Goal: Task Accomplishment & Management: Complete application form

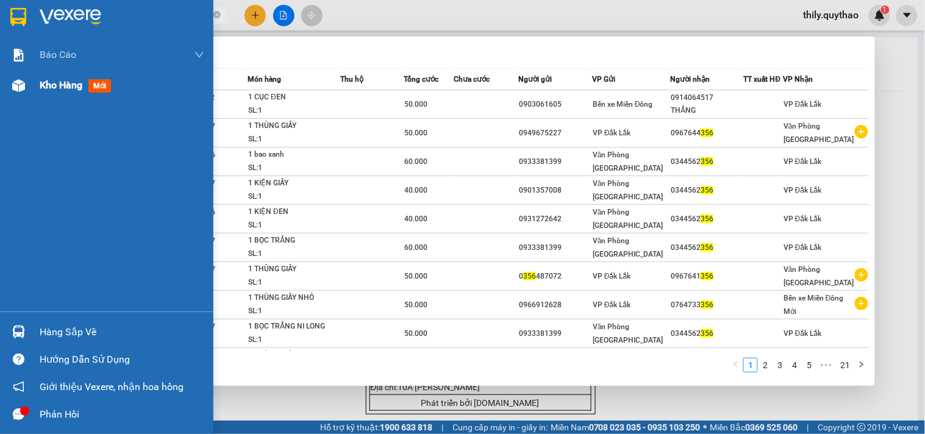
click at [27, 83] on div at bounding box center [18, 85] width 21 height 21
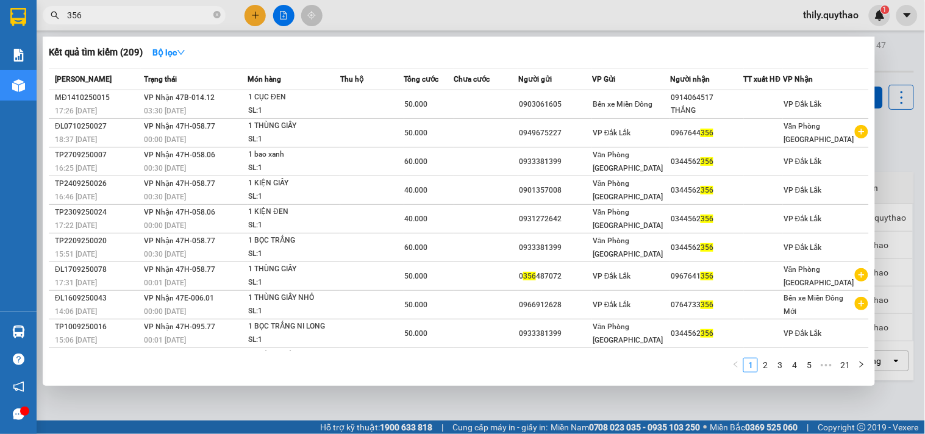
drag, startPoint x: 45, startPoint y: 86, endPoint x: 360, endPoint y: 71, distance: 316.2
click at [46, 86] on div "Kết quả tìm kiếm ( 209 ) Bộ lọc Mã ĐH Trạng thái Món hàng Thu hộ Tổng cước Chưa…" at bounding box center [459, 211] width 832 height 349
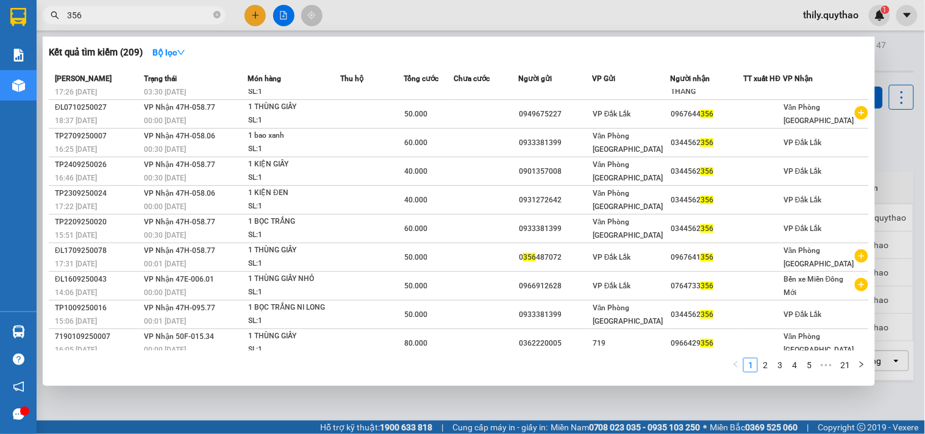
scroll to position [27, 0]
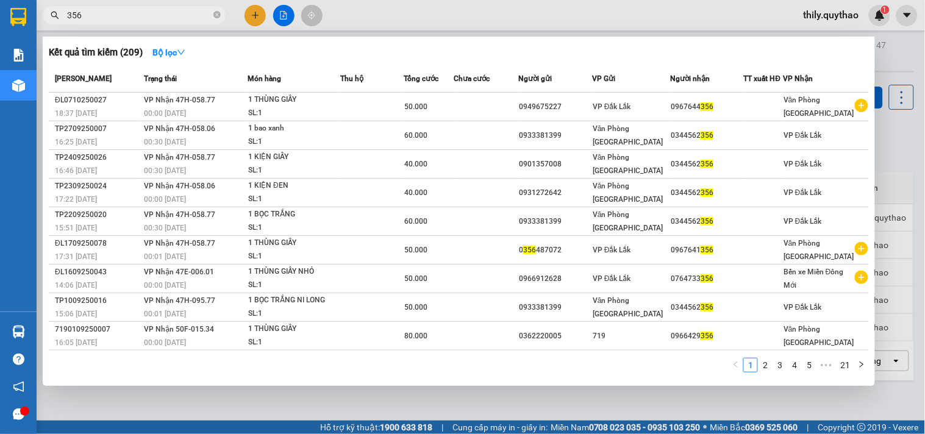
click at [468, 3] on div at bounding box center [462, 217] width 925 height 434
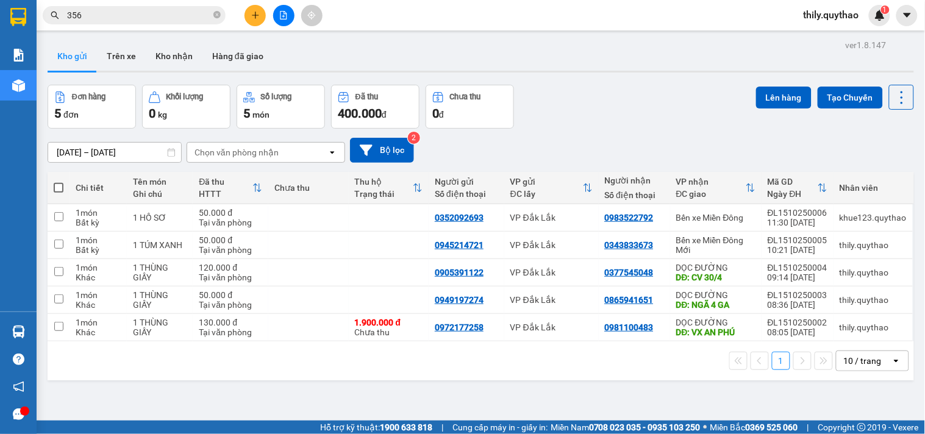
click at [471, 392] on div "ver 1.8.147 Kho gửi Trên xe Kho nhận Hàng đã giao Đơn hàng 5 đơn Khối lượng 0 k…" at bounding box center [481, 254] width 876 height 434
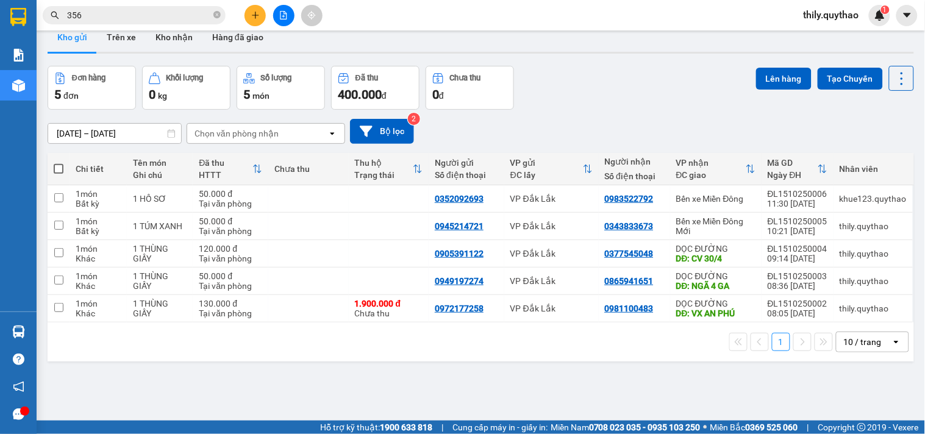
scroll to position [0, 0]
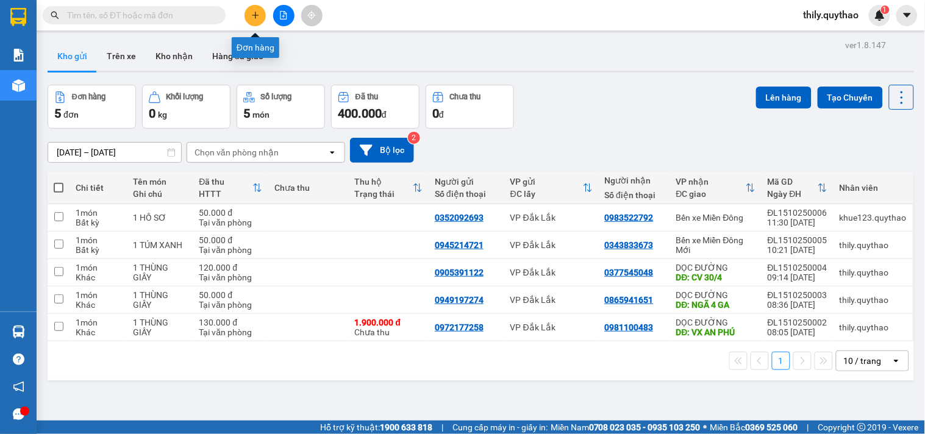
click at [254, 13] on icon "plus" at bounding box center [255, 15] width 9 height 9
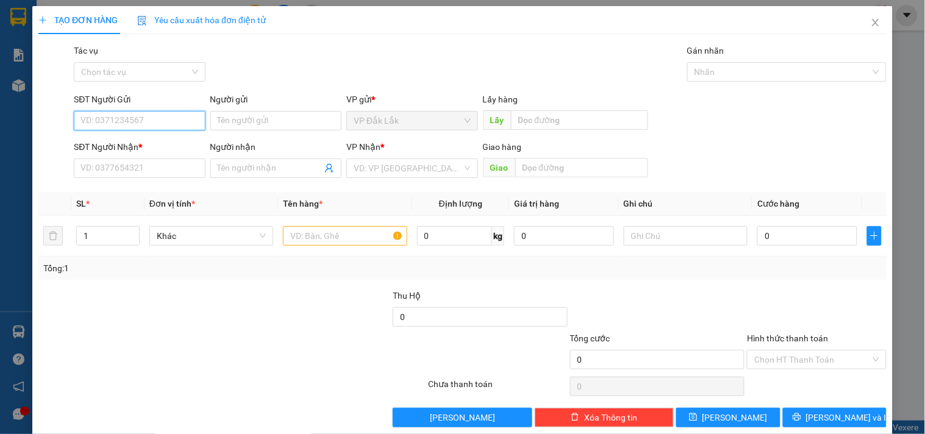
click at [150, 123] on input "SĐT Người Gửi" at bounding box center [139, 121] width 131 height 20
click at [384, 167] on input "search" at bounding box center [408, 168] width 108 height 18
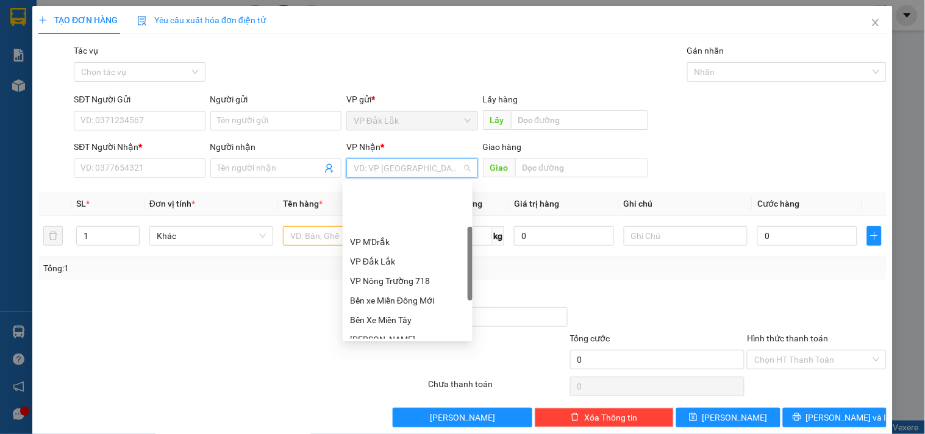
scroll to position [135, 0]
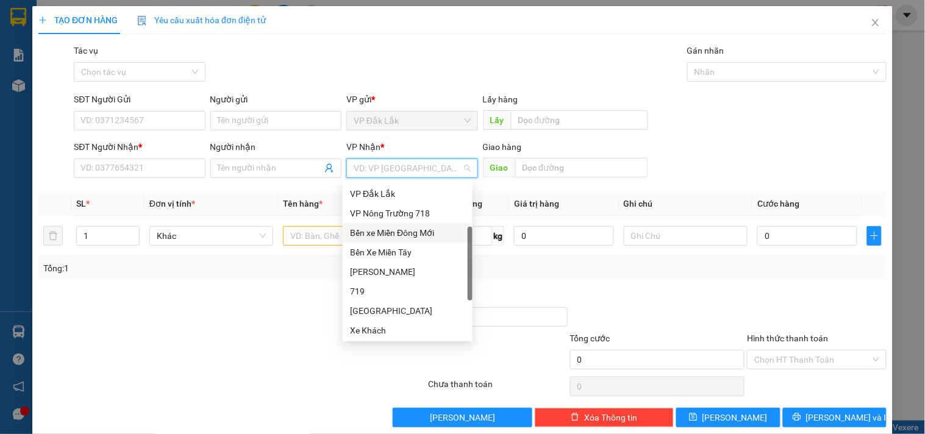
click at [429, 236] on div "Bến xe Miền Đông Mới" at bounding box center [407, 232] width 115 height 13
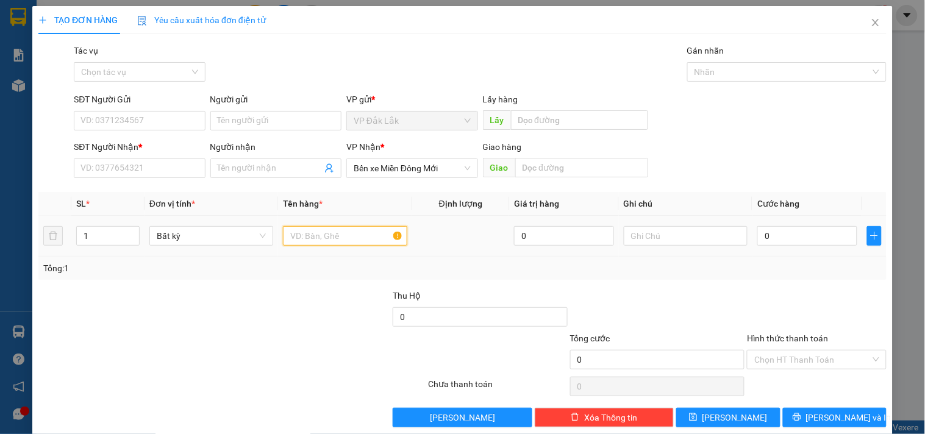
click at [336, 237] on input "text" at bounding box center [345, 236] width 124 height 20
type input "1 THÙNG GIẤY"
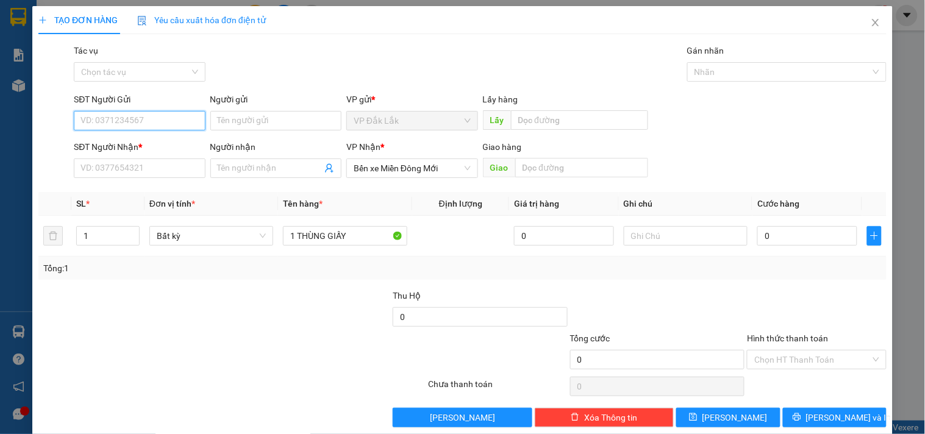
click at [171, 120] on input "SĐT Người Gửi" at bounding box center [139, 121] width 131 height 20
click at [757, 241] on input "0" at bounding box center [807, 236] width 100 height 20
type input "6"
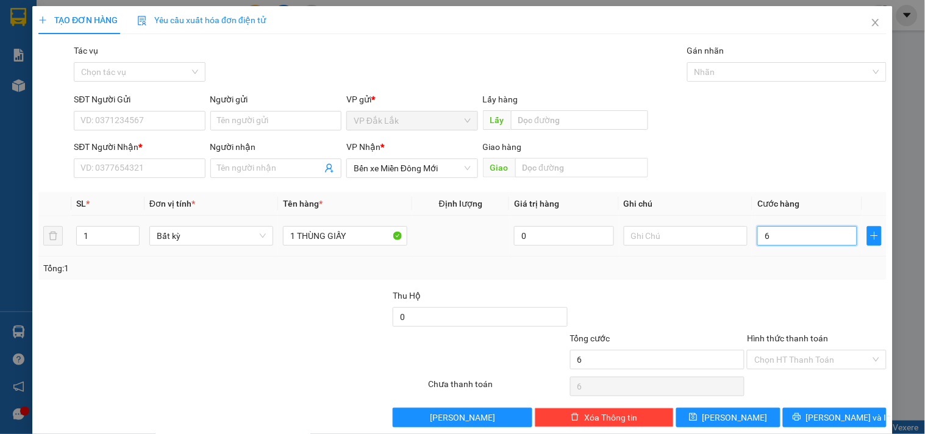
type input "60"
type input "600"
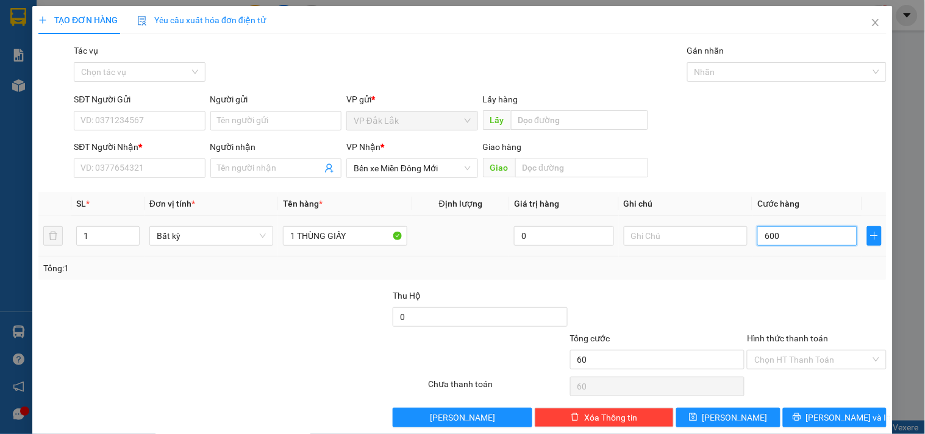
type input "600"
type input "6.000"
type input "60.000"
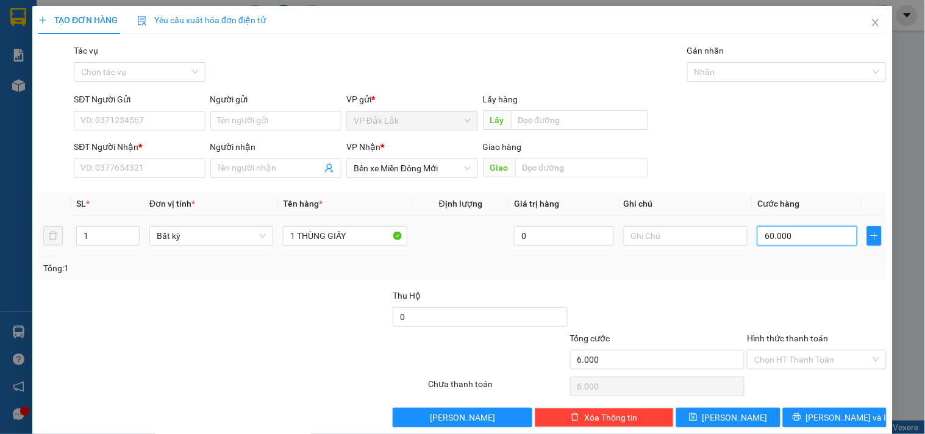
type input "60.000"
type input "600.000"
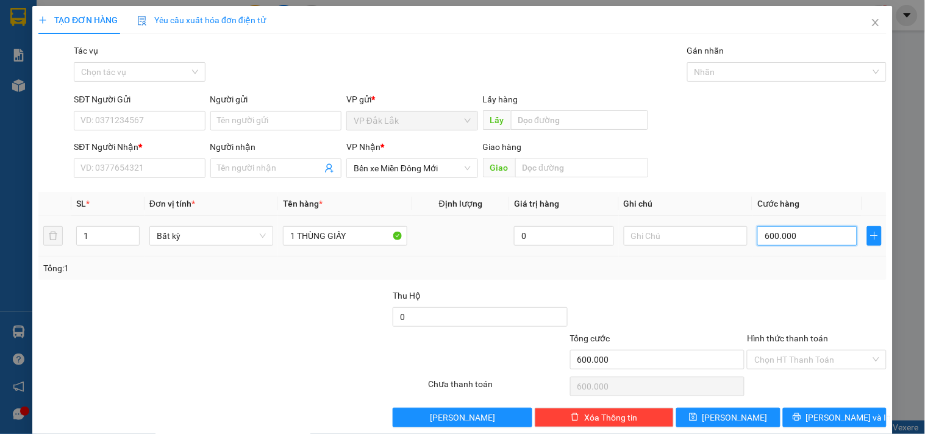
type input "60.000"
drag, startPoint x: 849, startPoint y: 351, endPoint x: 848, endPoint y: 368, distance: 17.2
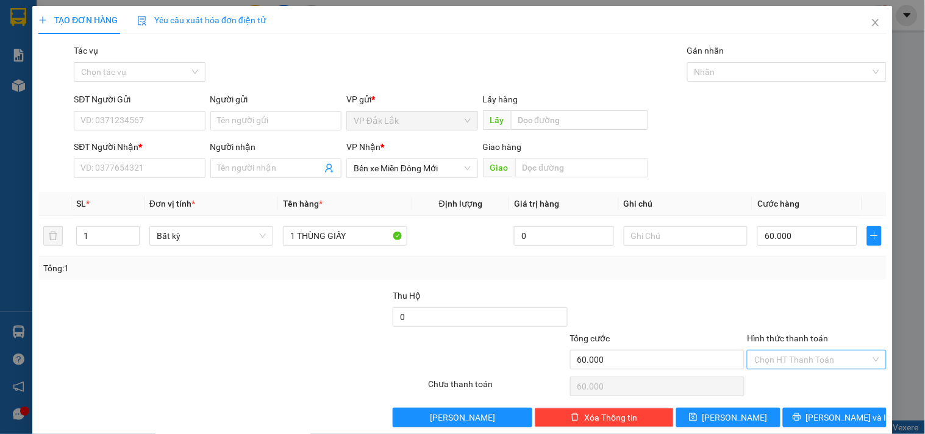
click at [849, 352] on input "Hình thức thanh toán" at bounding box center [812, 360] width 116 height 18
click at [813, 296] on div "Tại văn phòng" at bounding box center [809, 296] width 123 height 13
type input "0"
click at [105, 114] on input "SĐT Người Gửi" at bounding box center [139, 121] width 131 height 20
click at [84, 168] on input "SĐT Người Nhận *" at bounding box center [139, 169] width 131 height 20
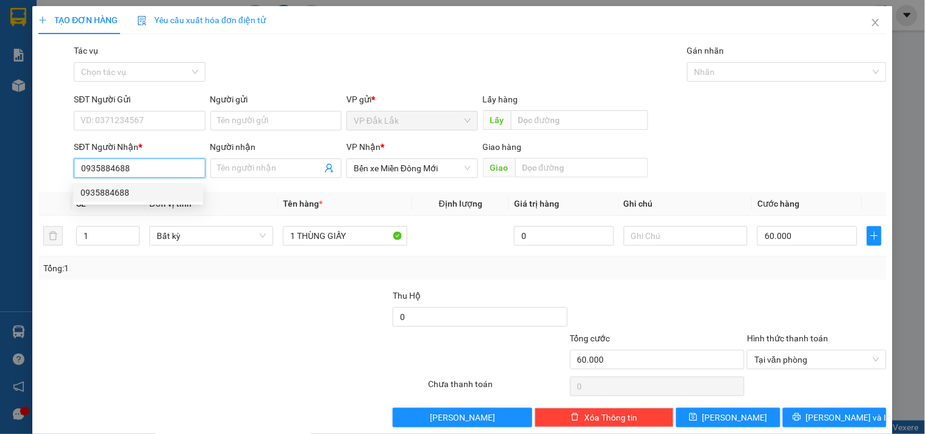
click at [104, 192] on div "0935884688" at bounding box center [137, 192] width 115 height 13
type input "0935884688"
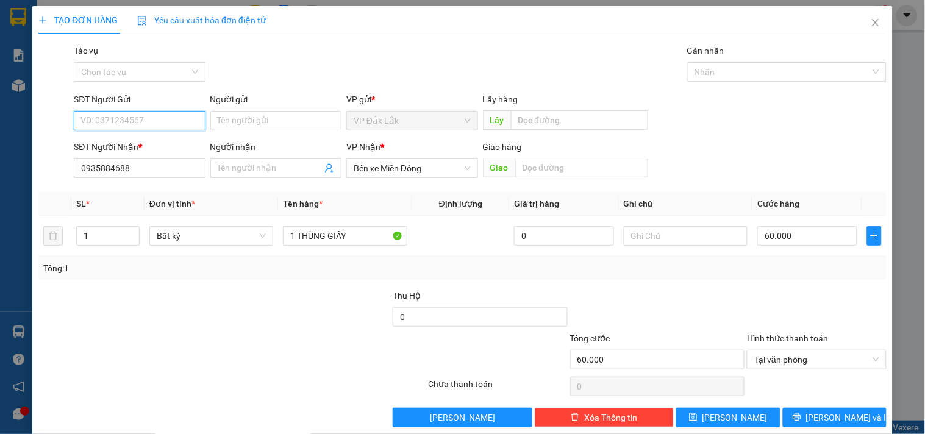
click at [176, 129] on input "SĐT Người Gửi" at bounding box center [139, 121] width 131 height 20
click at [113, 149] on div "0943753758" at bounding box center [137, 144] width 115 height 13
type input "0943753758"
click at [450, 170] on span "Bến xe Miền Đông" at bounding box center [412, 168] width 116 height 18
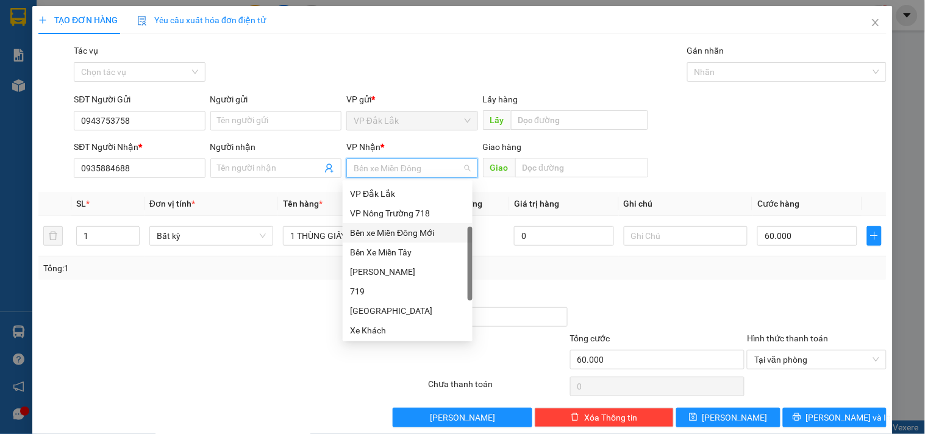
click at [429, 238] on div "Bến xe Miền Đông Mới" at bounding box center [407, 232] width 115 height 13
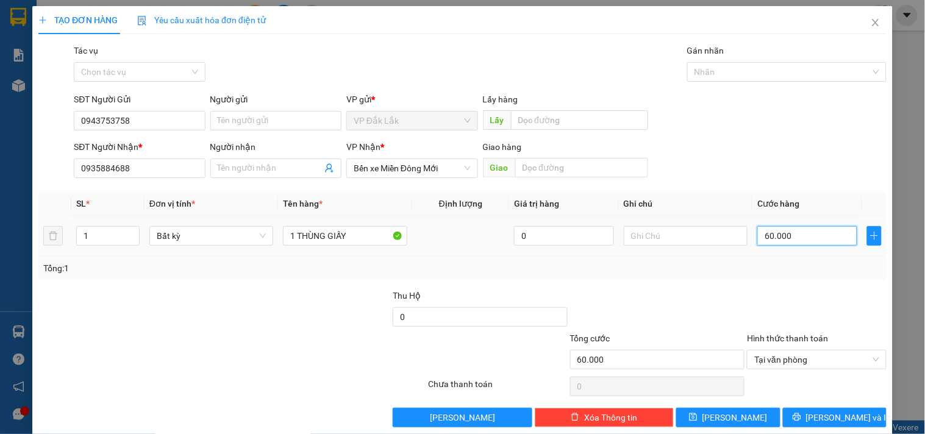
click at [759, 238] on input "60.000" at bounding box center [807, 236] width 100 height 20
click at [824, 421] on span "[PERSON_NAME] và In" at bounding box center [848, 417] width 85 height 13
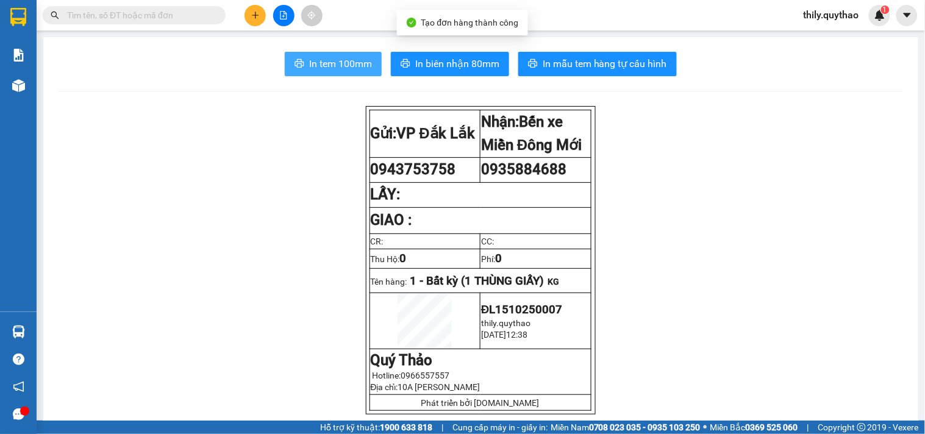
click at [319, 55] on button "In tem 100mm" at bounding box center [333, 64] width 97 height 24
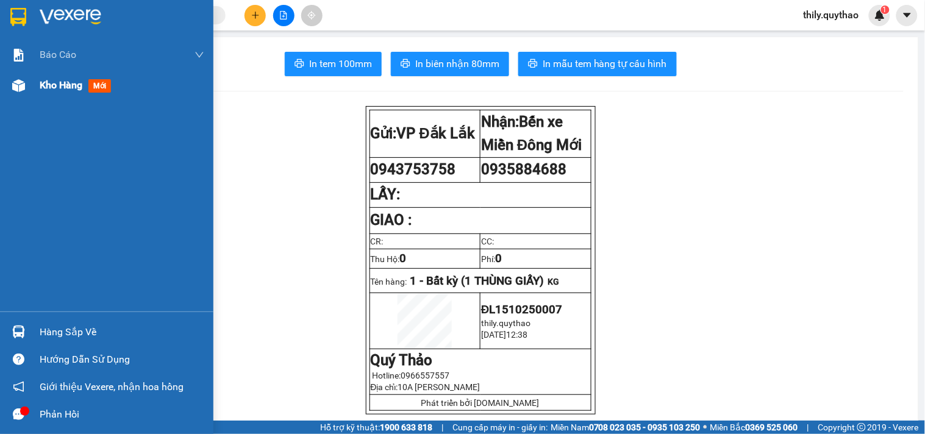
click at [23, 77] on div at bounding box center [18, 85] width 21 height 21
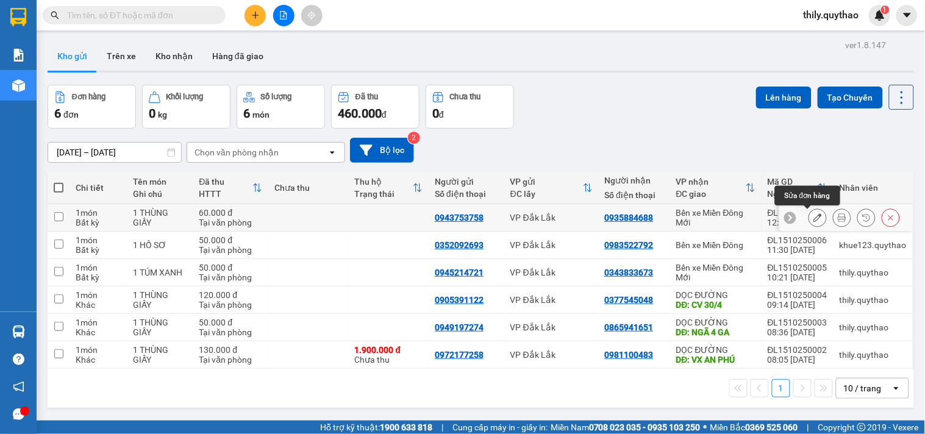
click at [809, 213] on button at bounding box center [817, 217] width 17 height 21
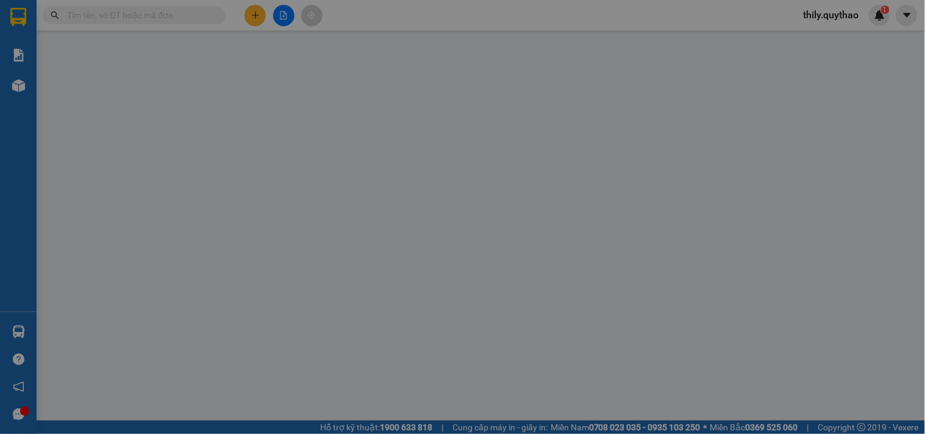
type input "0943753758"
type input "0935884688"
type input "60.000"
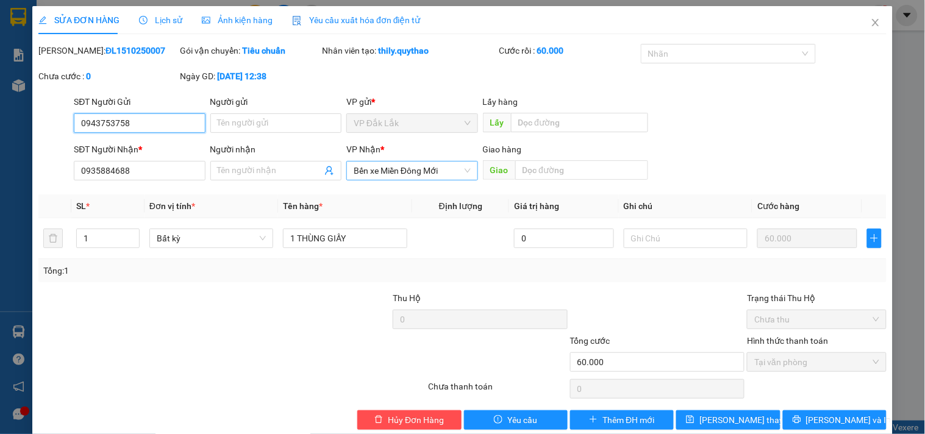
click at [456, 173] on span "Bến xe Miền Đông Mới" at bounding box center [412, 171] width 116 height 18
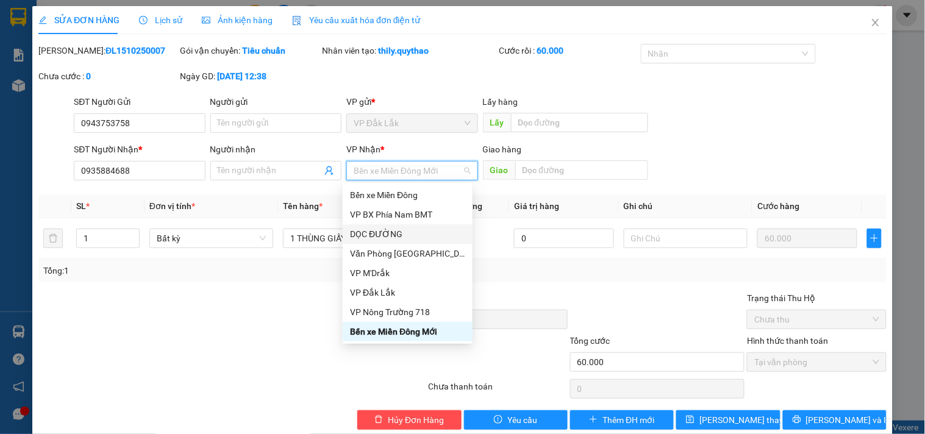
click at [421, 232] on div "DỌC ĐƯỜNG" at bounding box center [407, 233] width 115 height 13
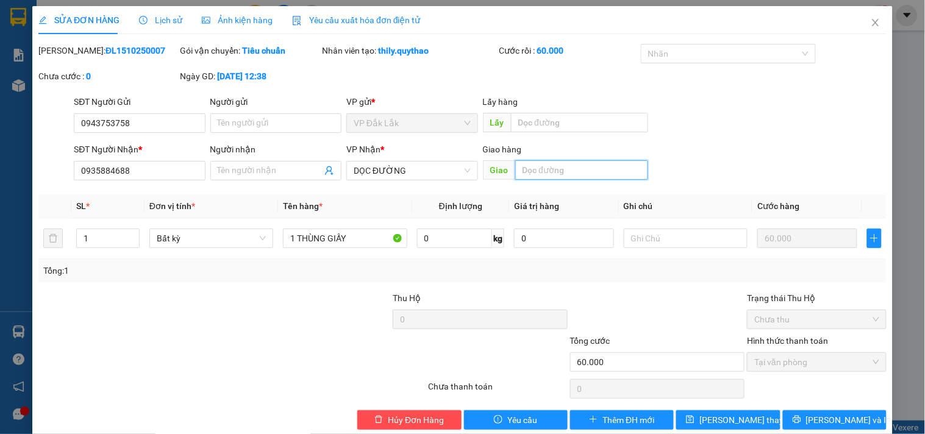
click at [543, 165] on input "text" at bounding box center [581, 170] width 133 height 20
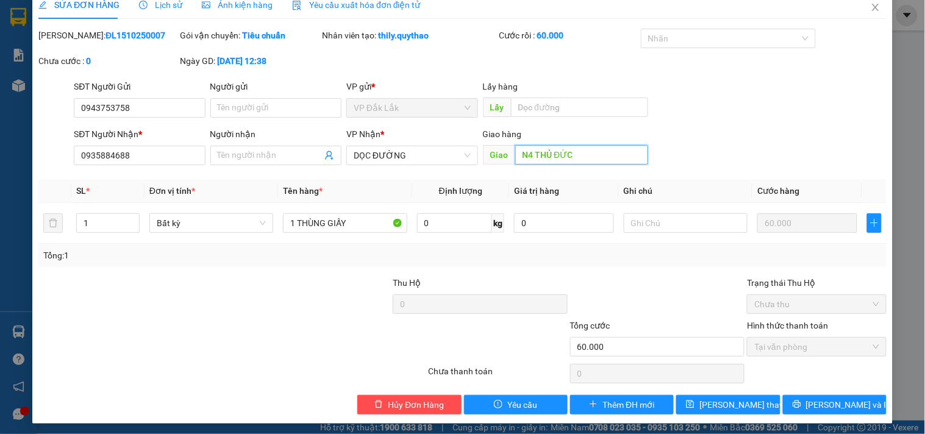
scroll to position [20, 0]
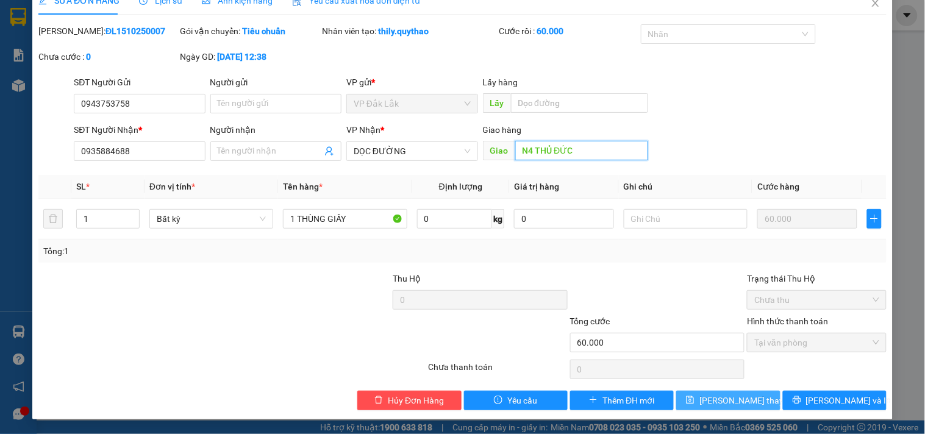
type input "N4 THỦ ĐỨC"
click at [732, 400] on span "[PERSON_NAME] thay đổi" at bounding box center [748, 400] width 98 height 13
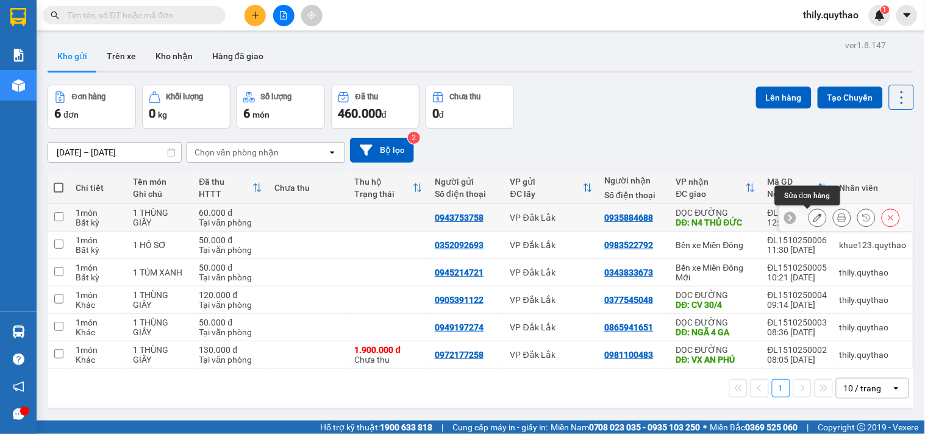
click at [815, 221] on button at bounding box center [817, 217] width 17 height 21
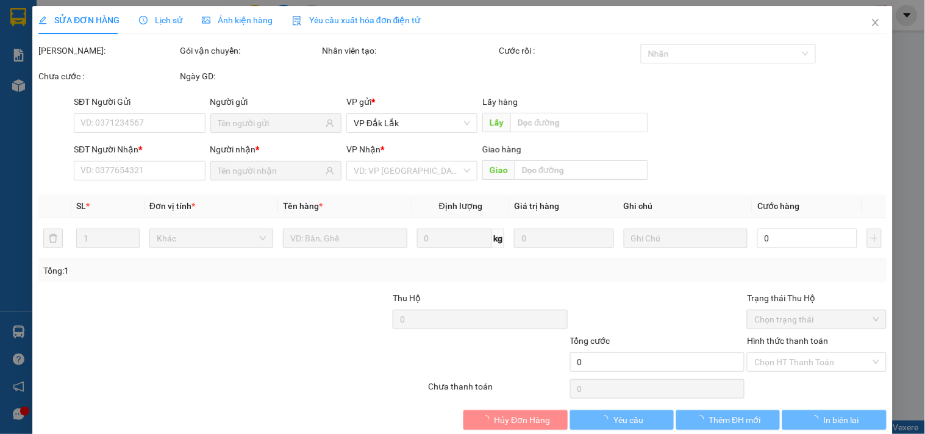
type input "0943753758"
type input "0935884688"
type input "N4 THỦ ĐỨC"
type input "60.000"
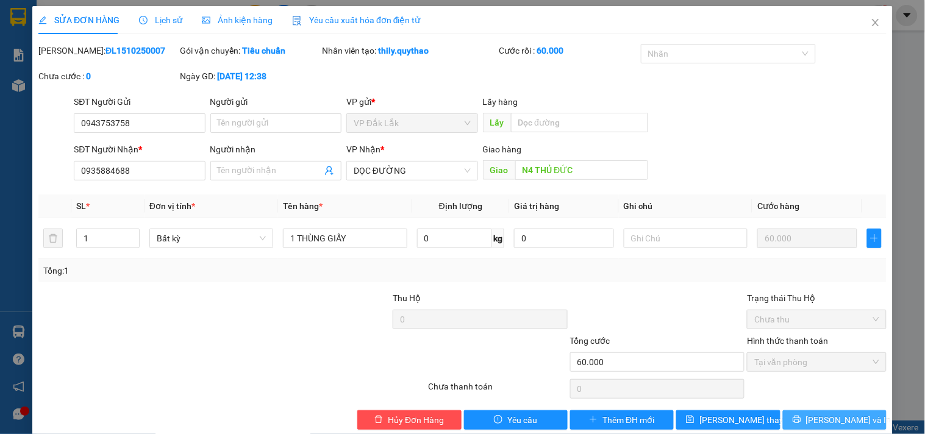
click at [821, 421] on span "[PERSON_NAME] và In" at bounding box center [848, 419] width 85 height 13
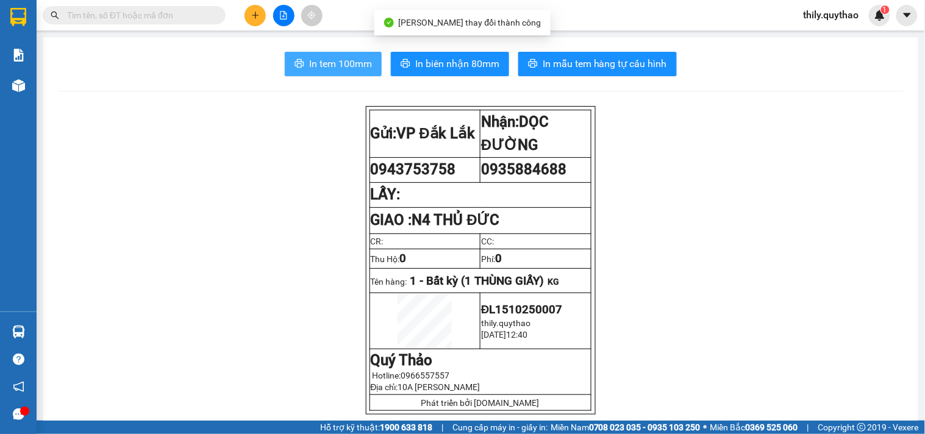
click at [362, 52] on button "In tem 100mm" at bounding box center [333, 64] width 97 height 24
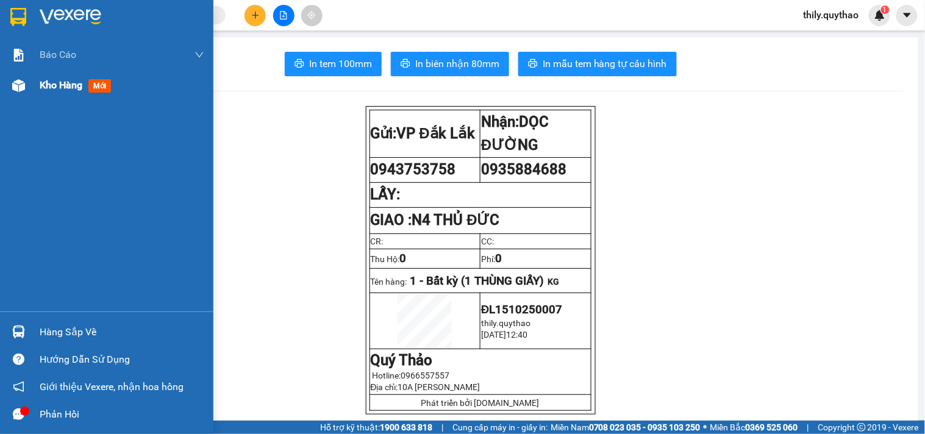
click at [65, 79] on span "Kho hàng" at bounding box center [61, 85] width 43 height 12
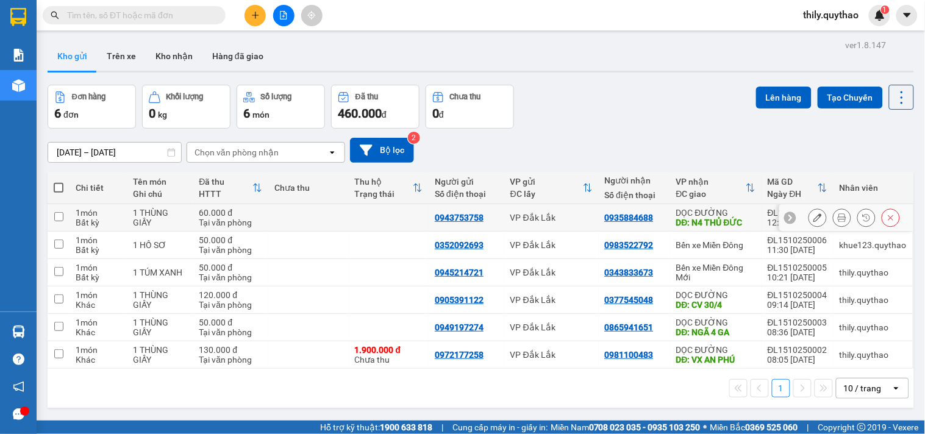
click at [813, 218] on icon at bounding box center [817, 217] width 9 height 9
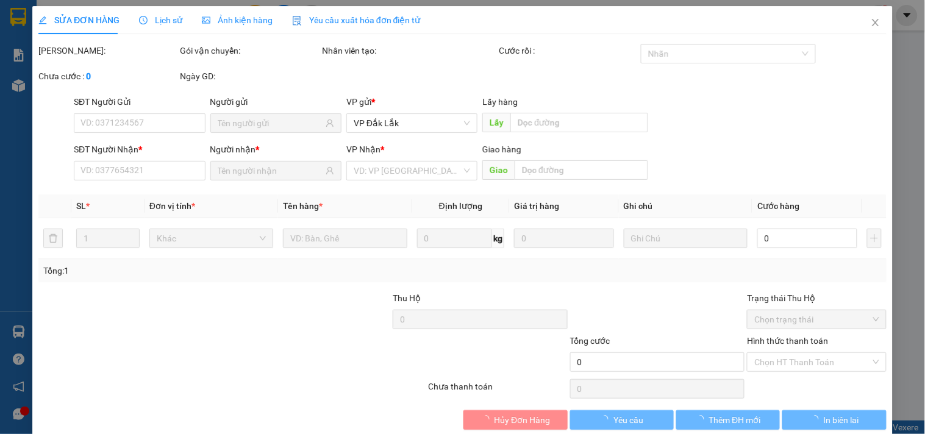
type input "0943753758"
type input "0935884688"
type input "N4 THỦ ĐỨC"
type input "60.000"
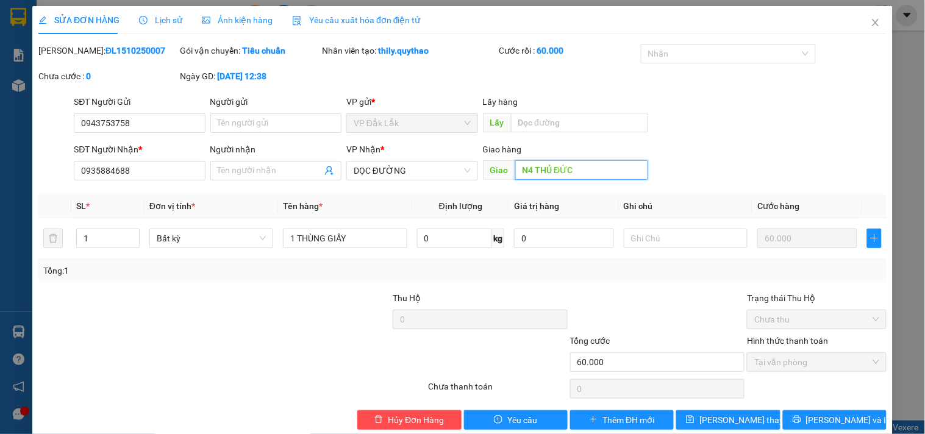
click at [578, 171] on input "N4 THỦ ĐỨC" at bounding box center [581, 170] width 133 height 20
click at [451, 171] on span "DỌC ĐƯỜNG" at bounding box center [412, 171] width 116 height 18
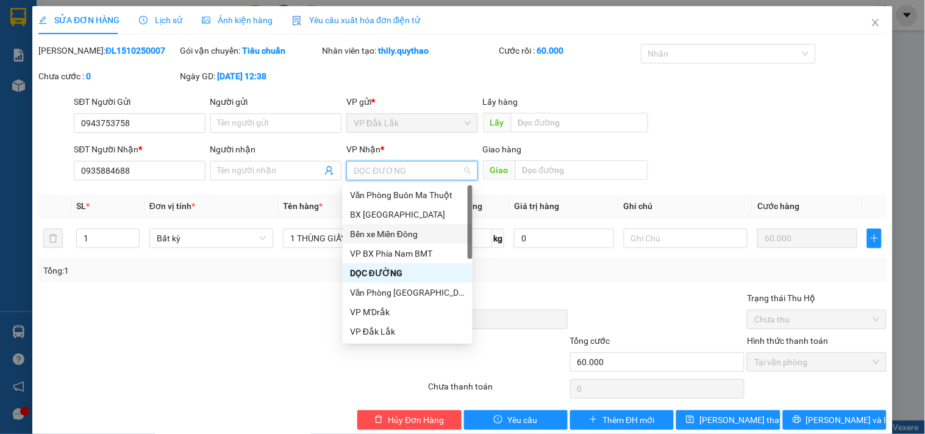
click at [413, 224] on div "Bến xe Miền Đông" at bounding box center [408, 234] width 130 height 20
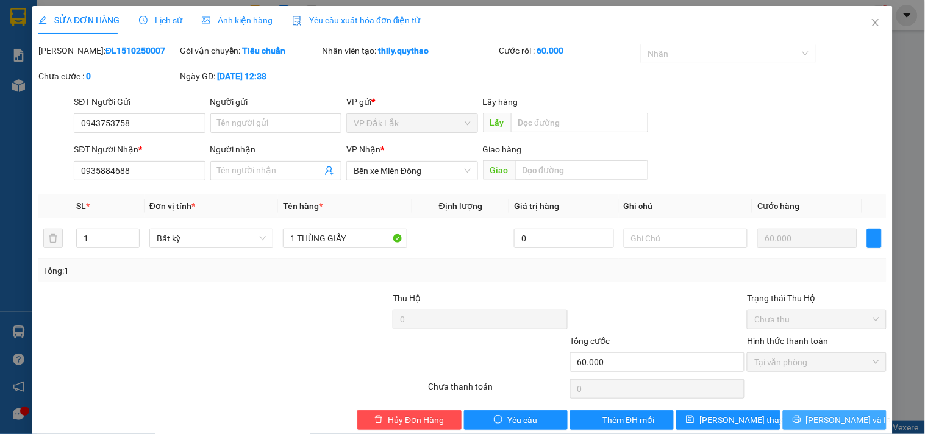
click at [827, 422] on span "[PERSON_NAME] và In" at bounding box center [848, 419] width 85 height 13
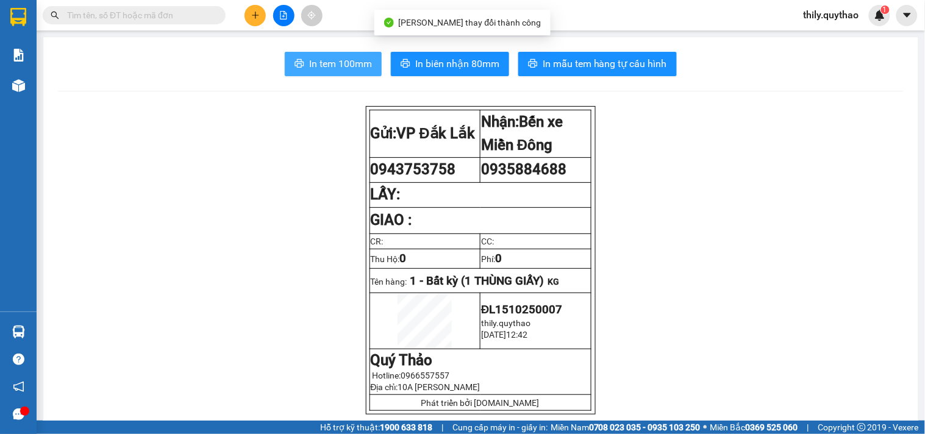
click at [360, 73] on button "In tem 100mm" at bounding box center [333, 64] width 97 height 24
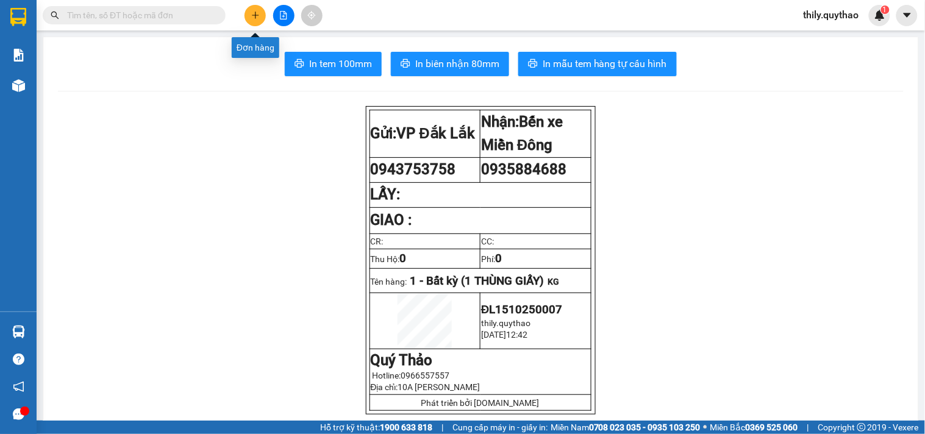
click at [259, 15] on icon "plus" at bounding box center [255, 15] width 9 height 9
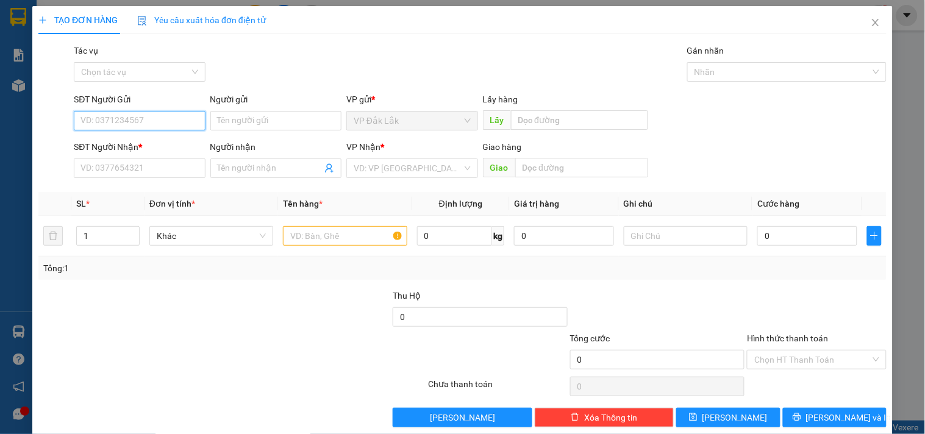
click at [138, 118] on input "SĐT Người Gửi" at bounding box center [139, 121] width 131 height 20
click at [370, 169] on input "search" at bounding box center [408, 168] width 108 height 18
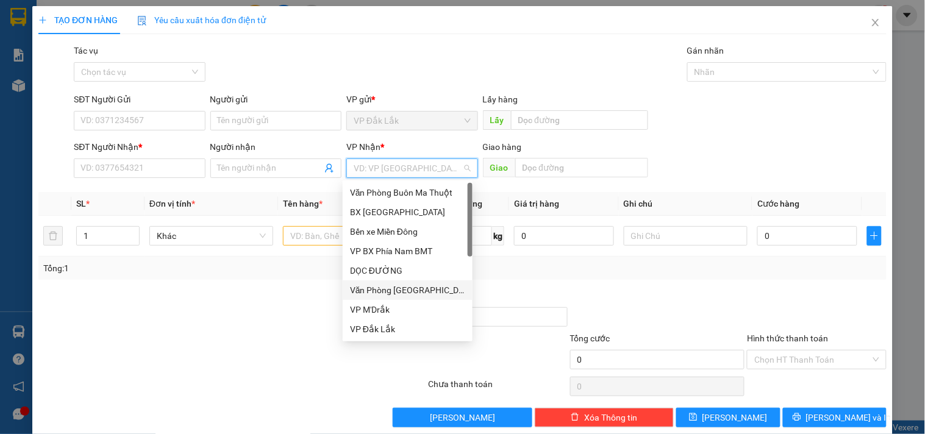
click at [395, 289] on div "Văn Phòng [GEOGRAPHIC_DATA]" at bounding box center [407, 290] width 115 height 13
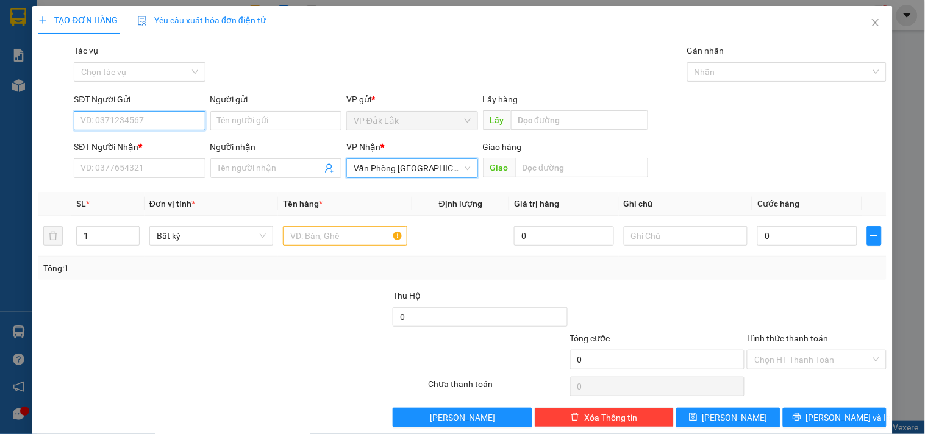
click at [127, 122] on input "SĐT Người Gửi" at bounding box center [139, 121] width 131 height 20
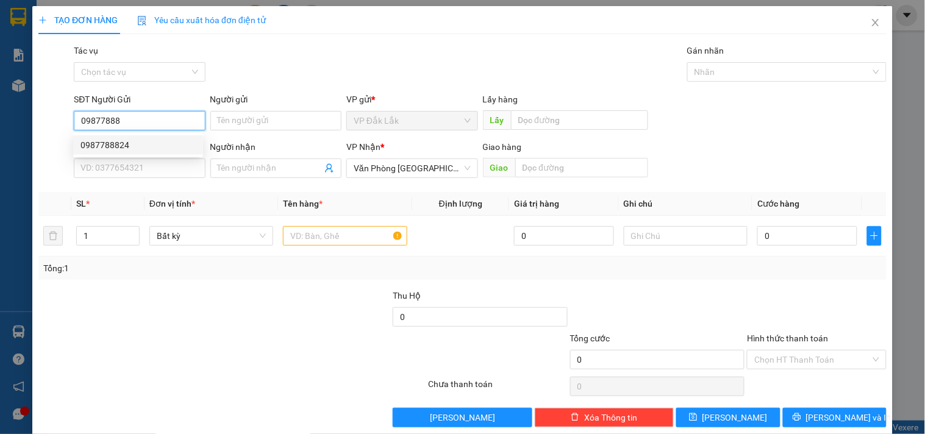
click at [124, 149] on div "0987788824" at bounding box center [137, 144] width 115 height 13
type input "0987788824"
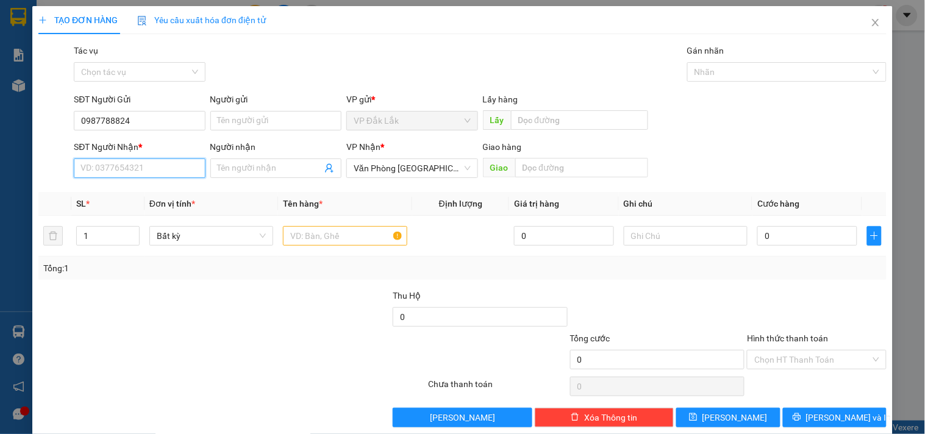
click at [132, 171] on input "SĐT Người Nhận *" at bounding box center [139, 169] width 131 height 20
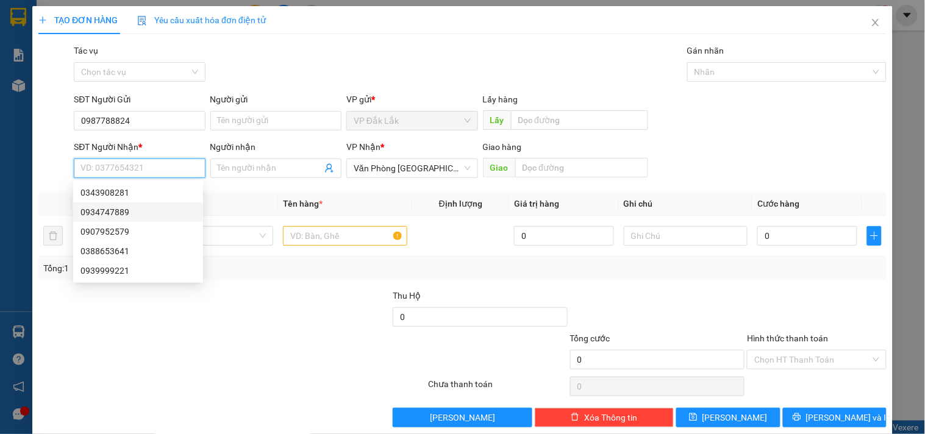
click at [120, 213] on div "0934747889" at bounding box center [137, 211] width 115 height 13
type input "0934747889"
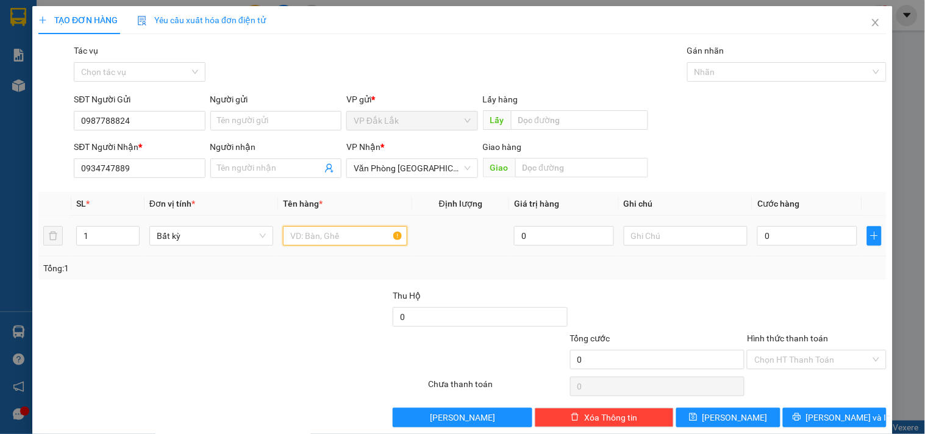
drag, startPoint x: 363, startPoint y: 234, endPoint x: 348, endPoint y: 244, distance: 18.9
click at [348, 241] on input "text" at bounding box center [345, 236] width 124 height 20
type input "2 THÙNG GIẤY"
click at [757, 241] on input "0" at bounding box center [807, 236] width 100 height 20
type input "1"
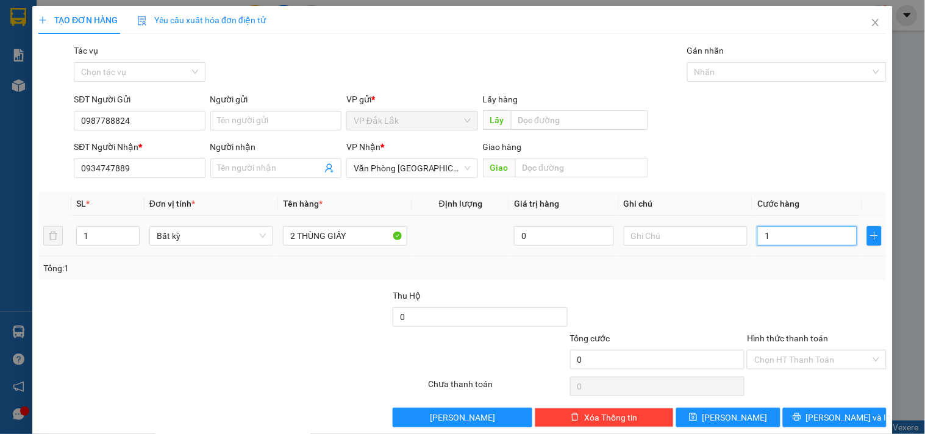
type input "1"
type input "10"
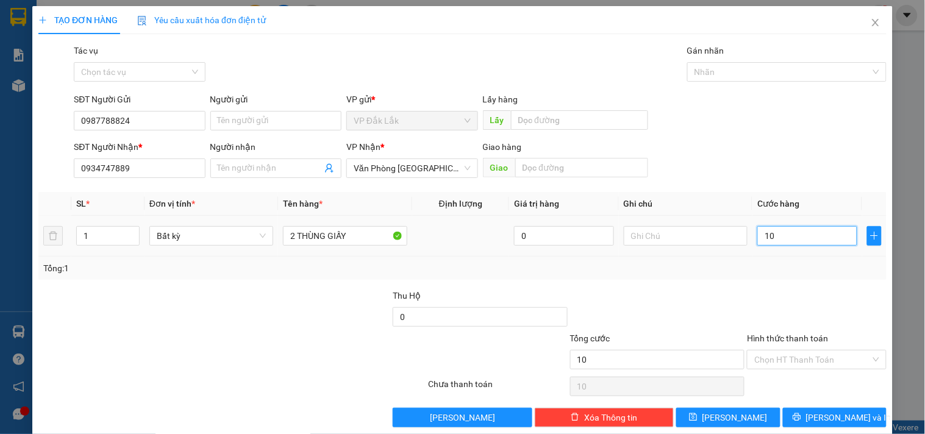
type input "100"
type input "1.000"
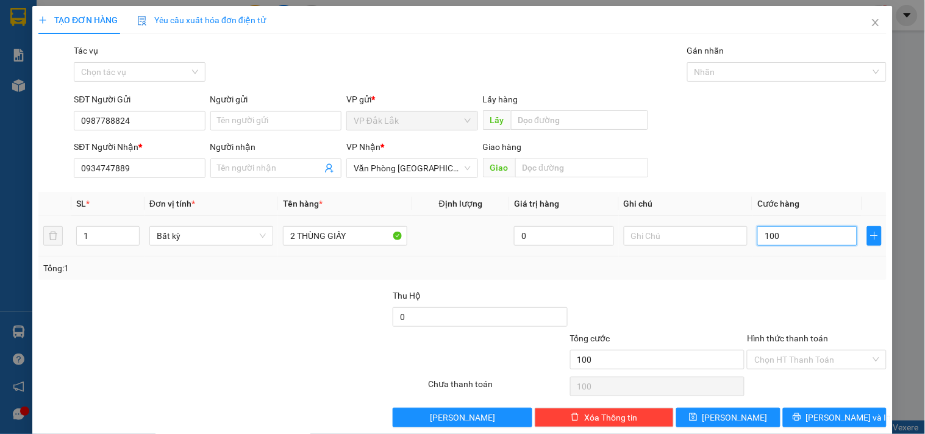
type input "1.000"
type input "10.000"
type input "100.000"
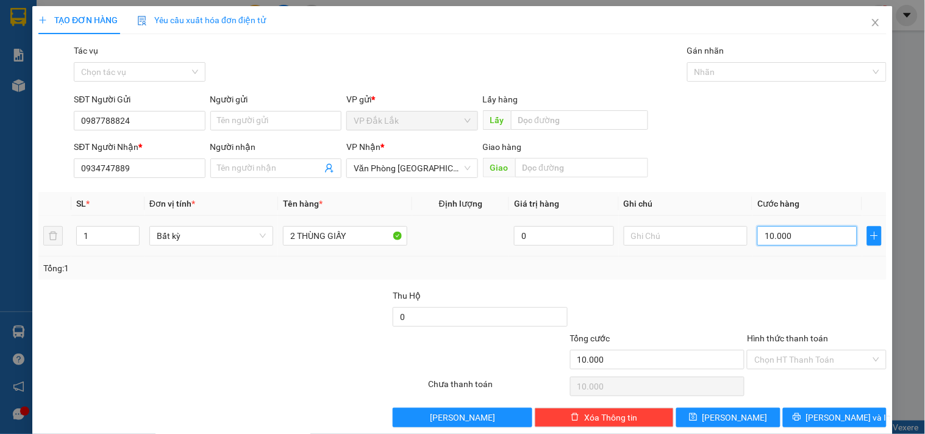
type input "100.000"
click at [795, 366] on input "Hình thức thanh toán" at bounding box center [812, 360] width 116 height 18
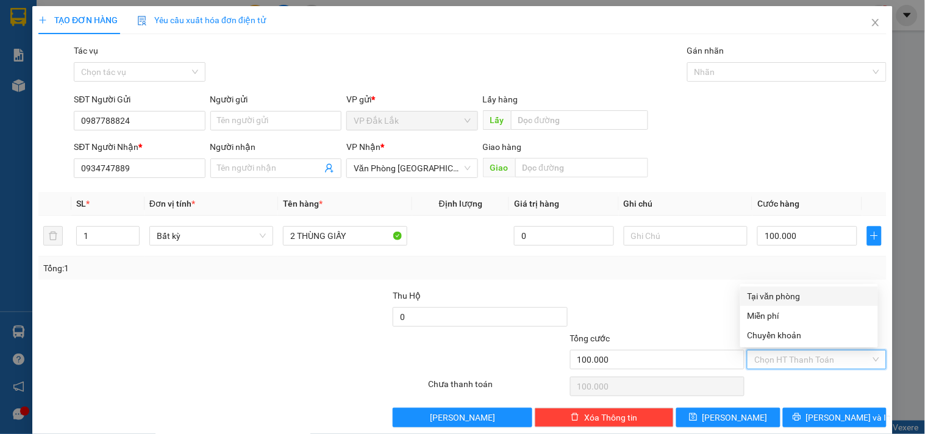
click at [801, 294] on div "Tại văn phòng" at bounding box center [809, 296] width 123 height 13
type input "0"
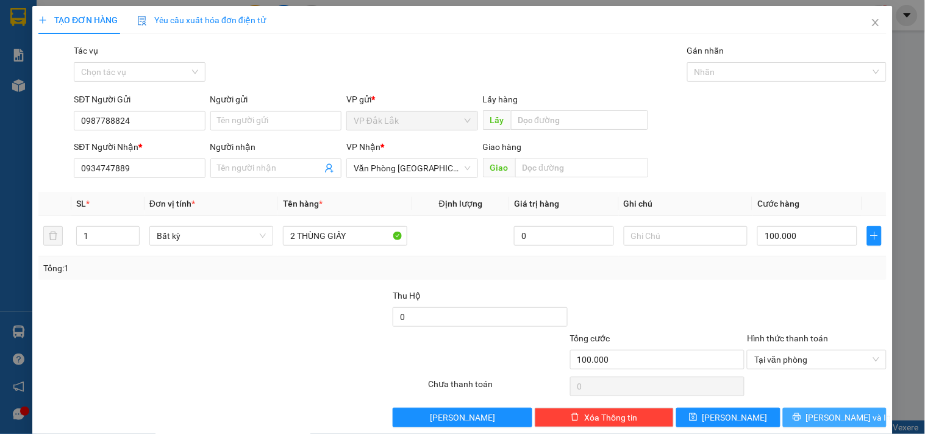
click at [834, 416] on span "[PERSON_NAME] và In" at bounding box center [848, 417] width 85 height 13
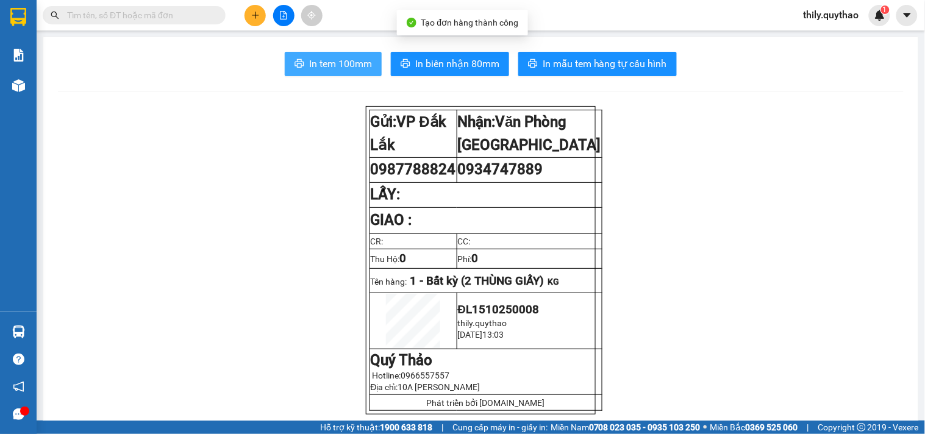
click at [311, 63] on span "In tem 100mm" at bounding box center [340, 63] width 63 height 15
click at [837, 13] on span "thily.quythao" at bounding box center [831, 14] width 75 height 15
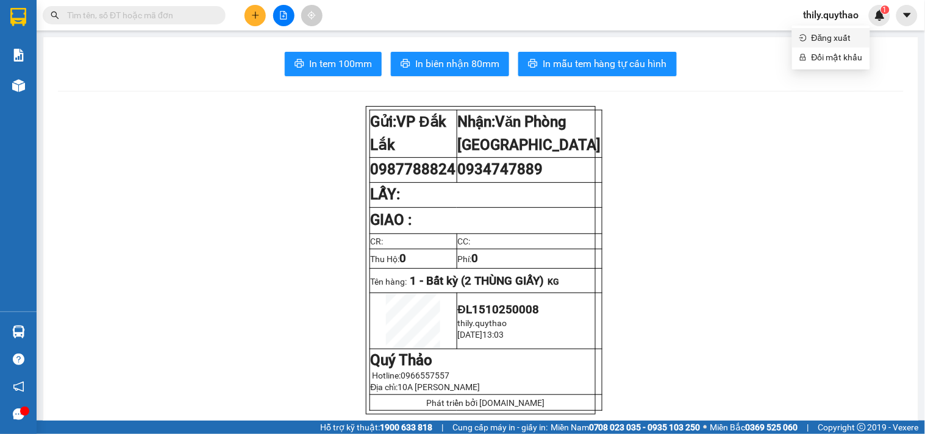
click at [838, 33] on span "Đăng xuất" at bounding box center [837, 37] width 51 height 13
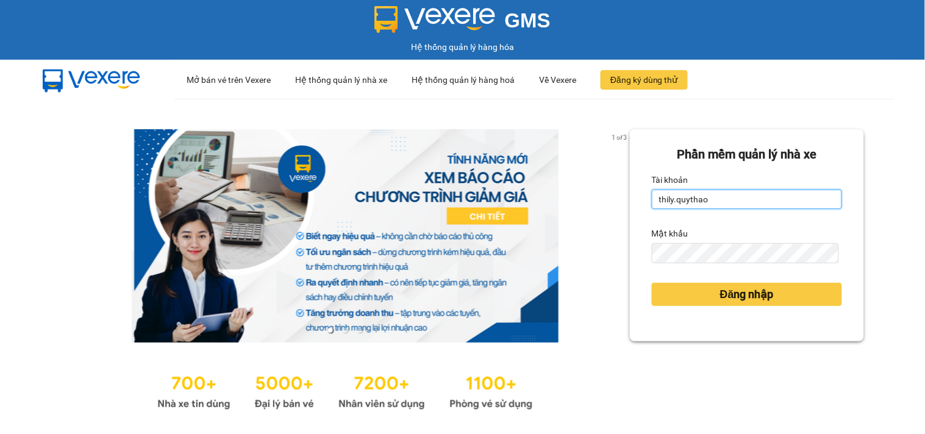
click at [722, 204] on input "thily.quythao" at bounding box center [747, 200] width 190 height 20
drag, startPoint x: 722, startPoint y: 204, endPoint x: 710, endPoint y: 204, distance: 11.6
click at [721, 204] on input "thily.quythao" at bounding box center [747, 200] width 190 height 20
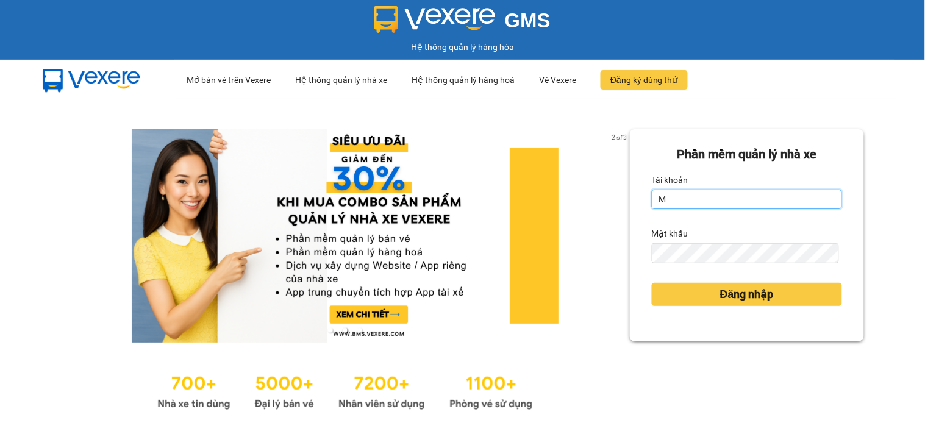
type input "meo.quythao"
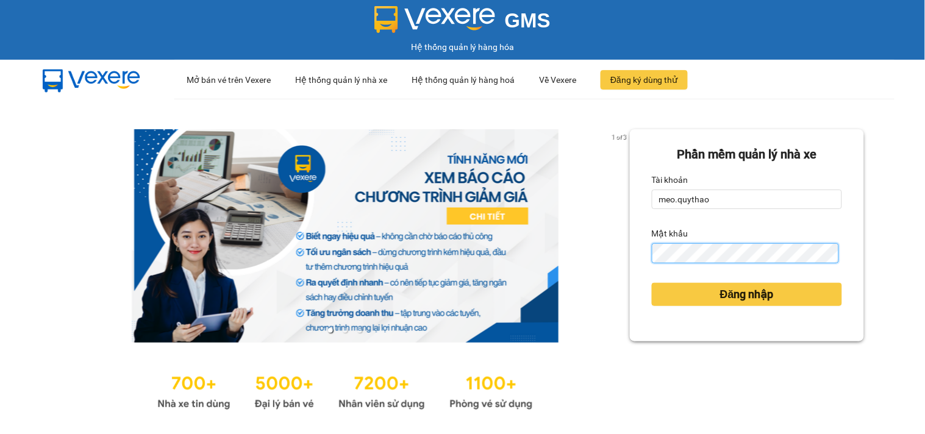
click at [652, 283] on button "Đăng nhập" at bounding box center [747, 294] width 190 height 23
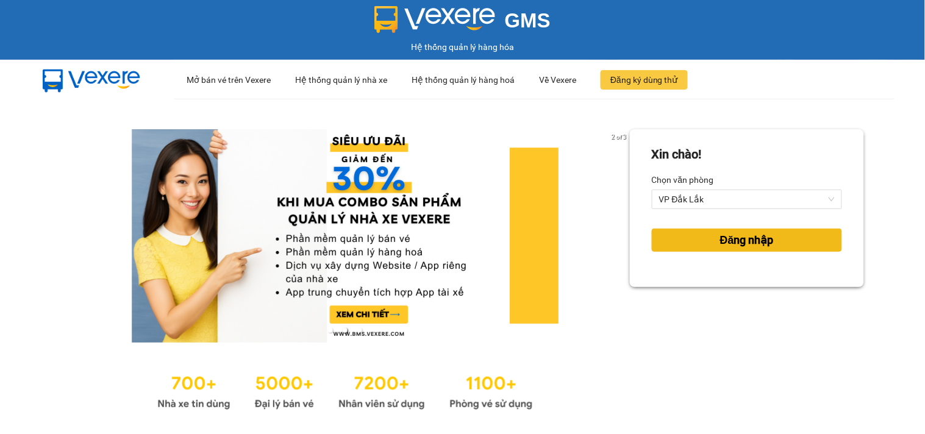
click at [795, 238] on button "Đăng nhập" at bounding box center [747, 240] width 190 height 23
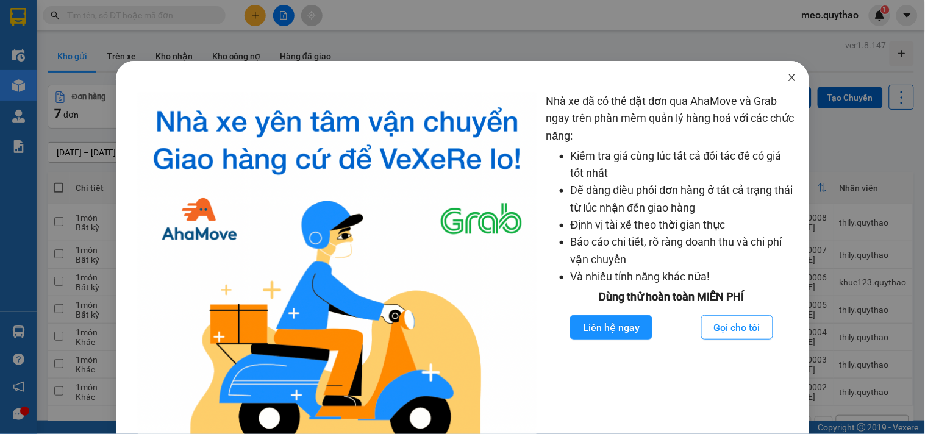
click at [787, 75] on icon "close" at bounding box center [792, 78] width 10 height 10
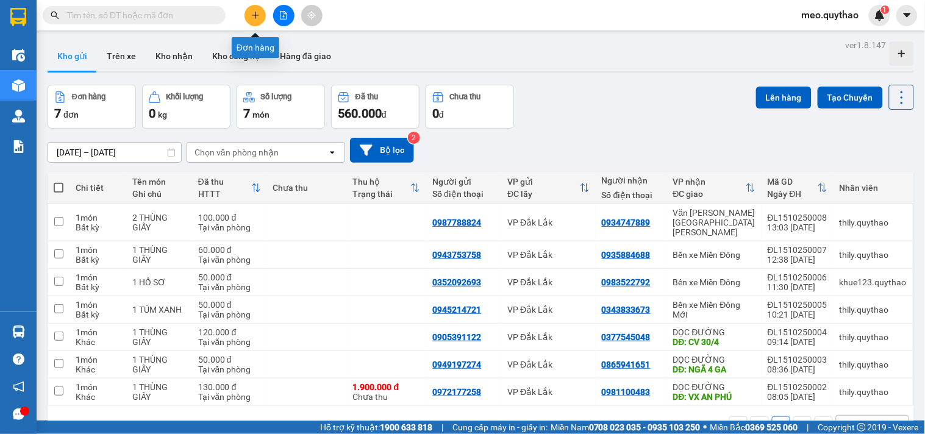
click at [251, 20] on button at bounding box center [255, 15] width 21 height 21
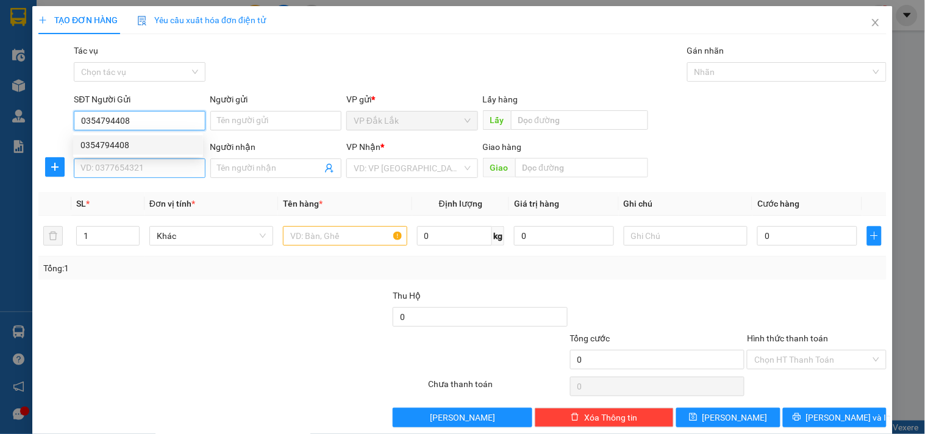
type input "0354794408"
click at [126, 174] on input "SĐT Người Nhận *" at bounding box center [139, 169] width 131 height 20
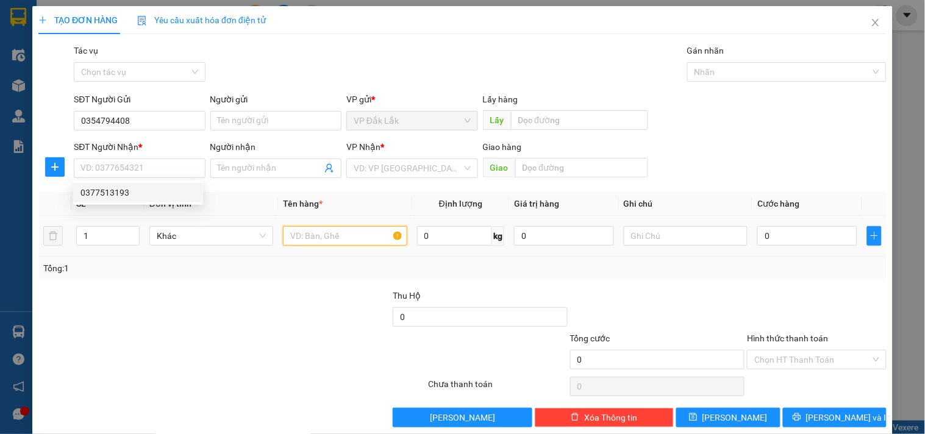
click at [295, 234] on input "text" at bounding box center [345, 236] width 124 height 20
click at [157, 174] on input "SĐT Người Nhận *" at bounding box center [139, 169] width 131 height 20
click at [138, 190] on div "0377513193" at bounding box center [137, 192] width 115 height 13
type input "0377513193"
type input "AMATA"
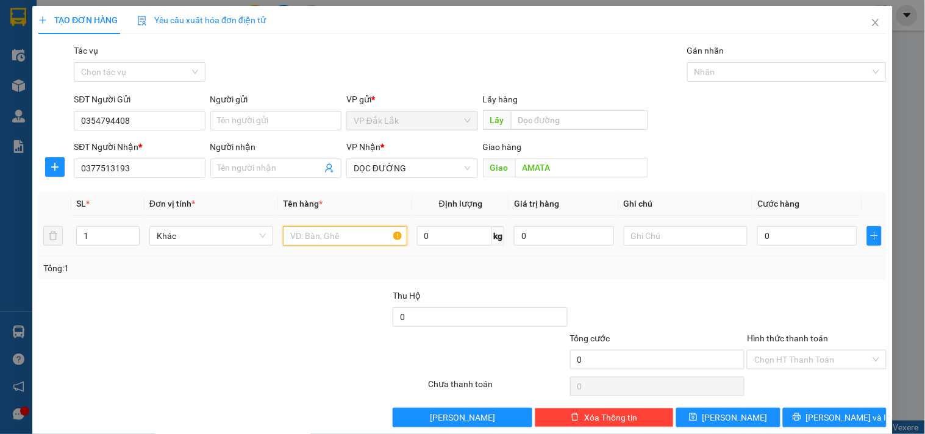
click at [338, 244] on input "text" at bounding box center [345, 236] width 124 height 20
type input "1 THÙNG GIẤY"
click at [764, 230] on input "0" at bounding box center [807, 236] width 100 height 20
type input "5"
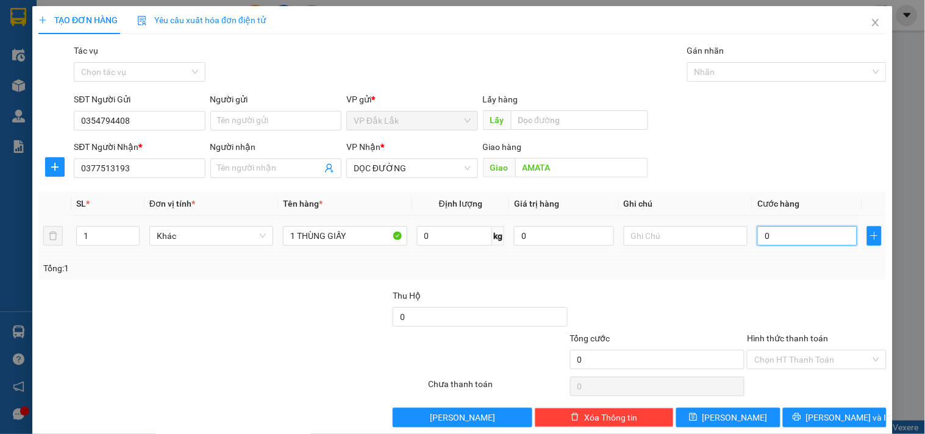
type input "5"
type input "50"
type input "500"
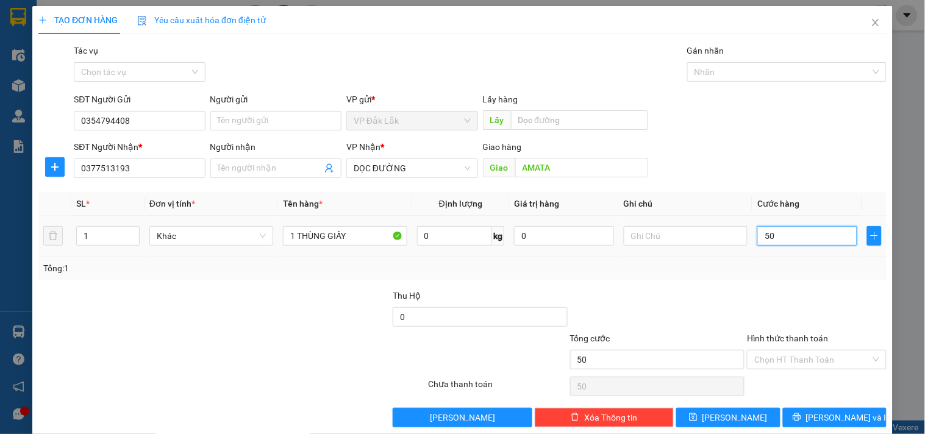
type input "500"
type input "5.000"
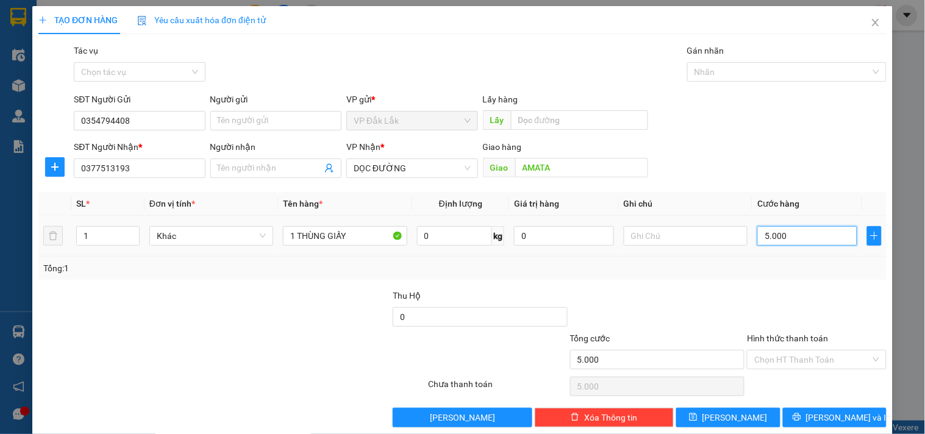
type input "50.000"
click at [848, 357] on input "Hình thức thanh toán" at bounding box center [812, 360] width 116 height 18
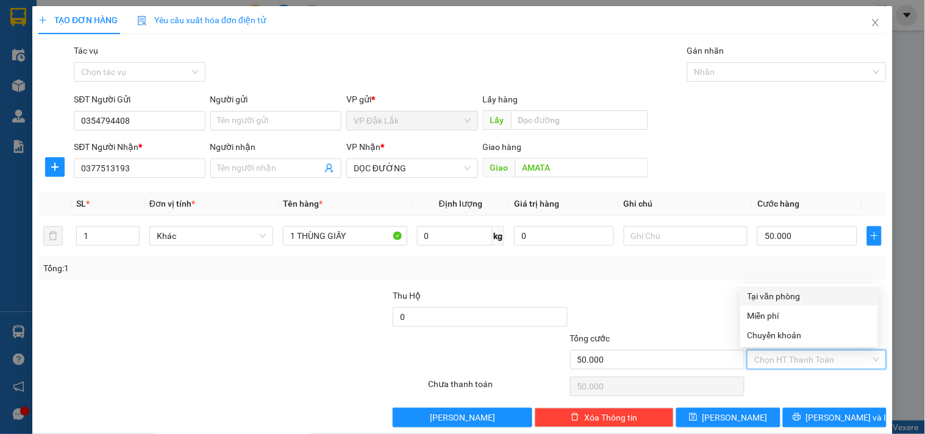
click at [793, 291] on div "Tại văn phòng" at bounding box center [809, 296] width 123 height 13
type input "0"
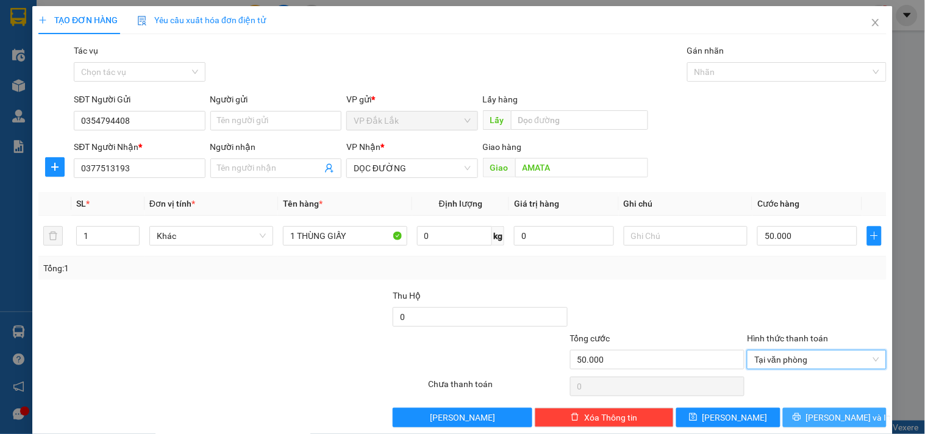
click at [866, 423] on button "[PERSON_NAME] và In" at bounding box center [835, 418] width 104 height 20
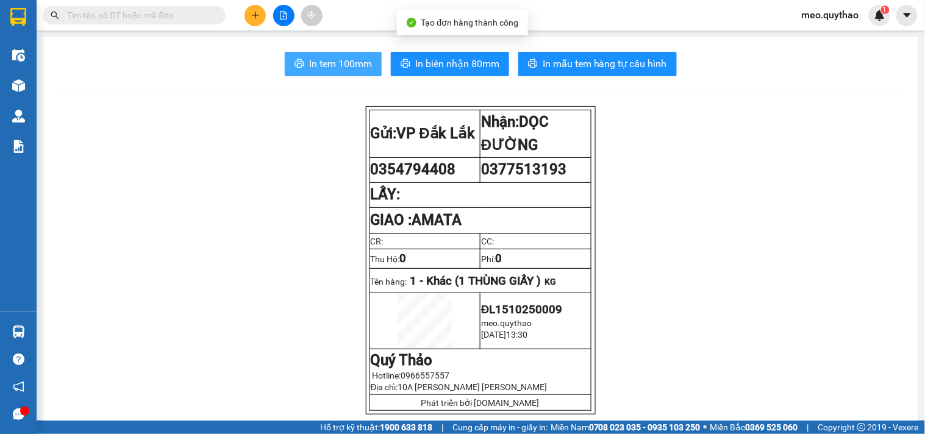
click at [345, 66] on span "In tem 100mm" at bounding box center [340, 63] width 63 height 15
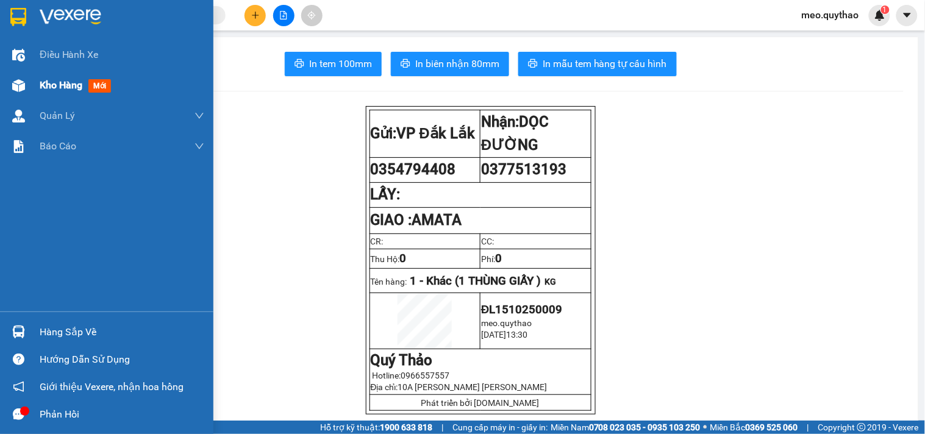
click at [25, 75] on div at bounding box center [18, 85] width 21 height 21
